Goal: Task Accomplishment & Management: Manage account settings

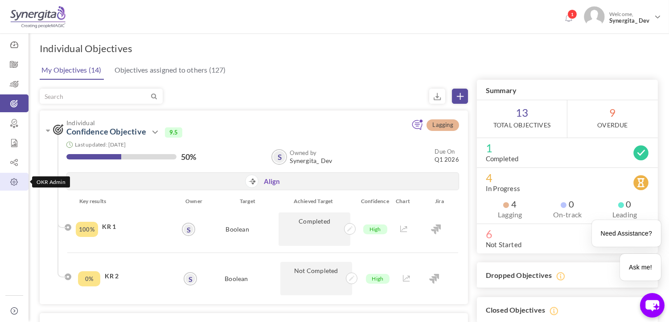
click at [14, 184] on icon at bounding box center [14, 182] width 29 height 9
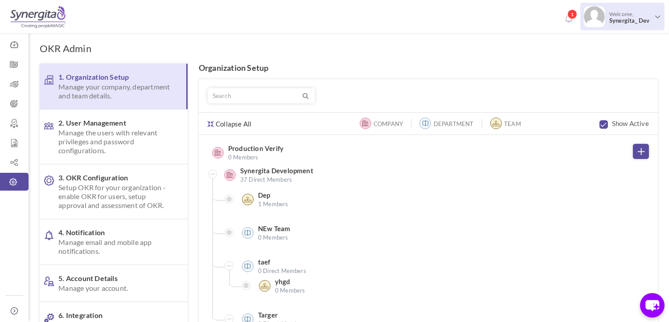
click at [606, 23] on span "Welcome, Synergita_ Dev" at bounding box center [629, 17] width 49 height 22
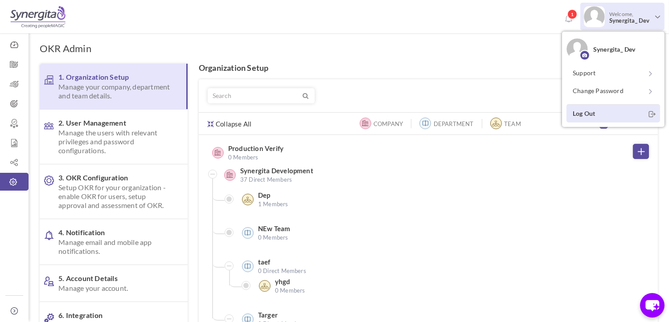
click at [599, 109] on link "Log Out" at bounding box center [613, 113] width 94 height 18
